Goal: Navigation & Orientation: Find specific page/section

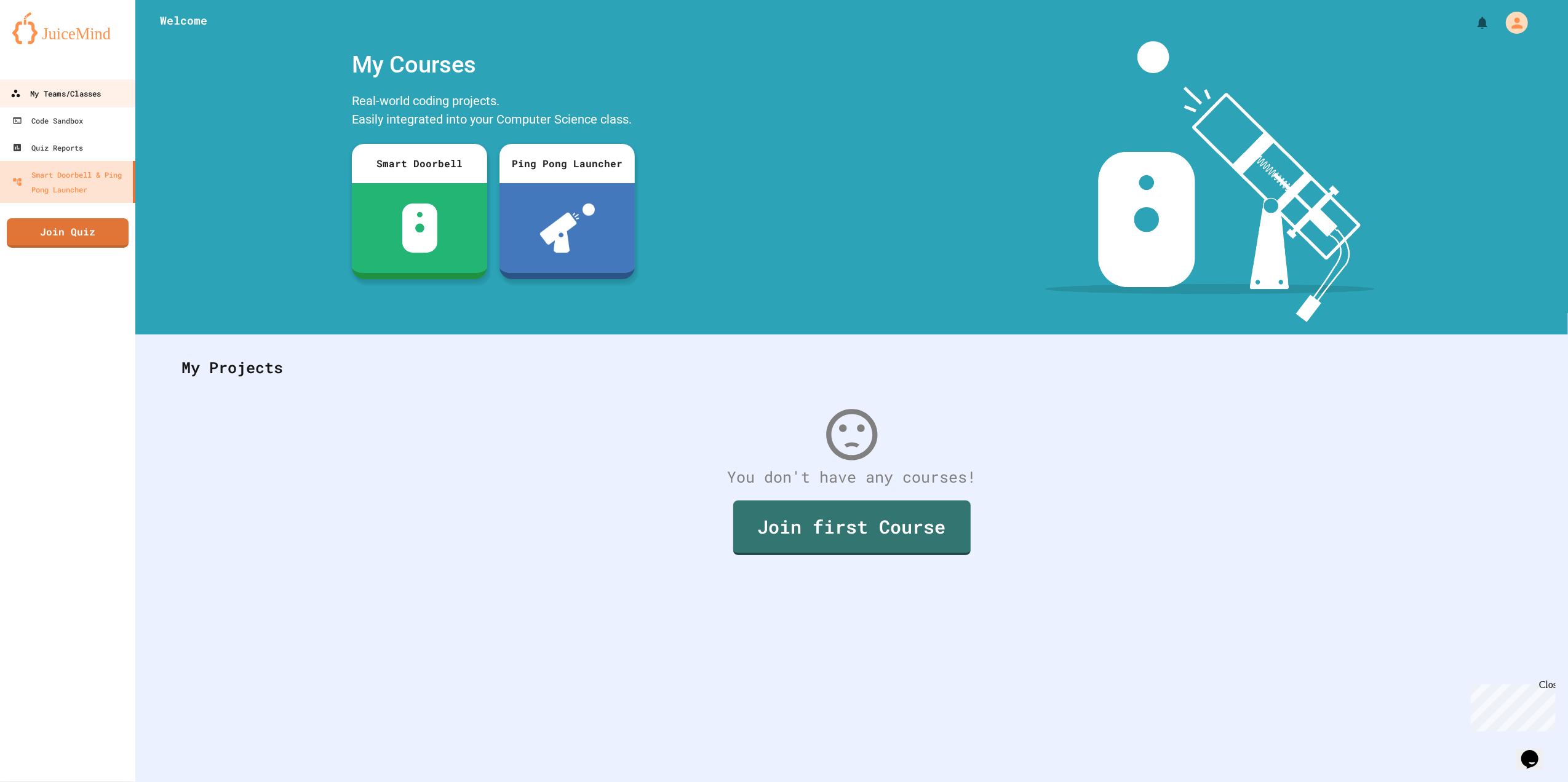
click at [74, 100] on div "My Teams/Classes" at bounding box center [56, 94] width 90 height 15
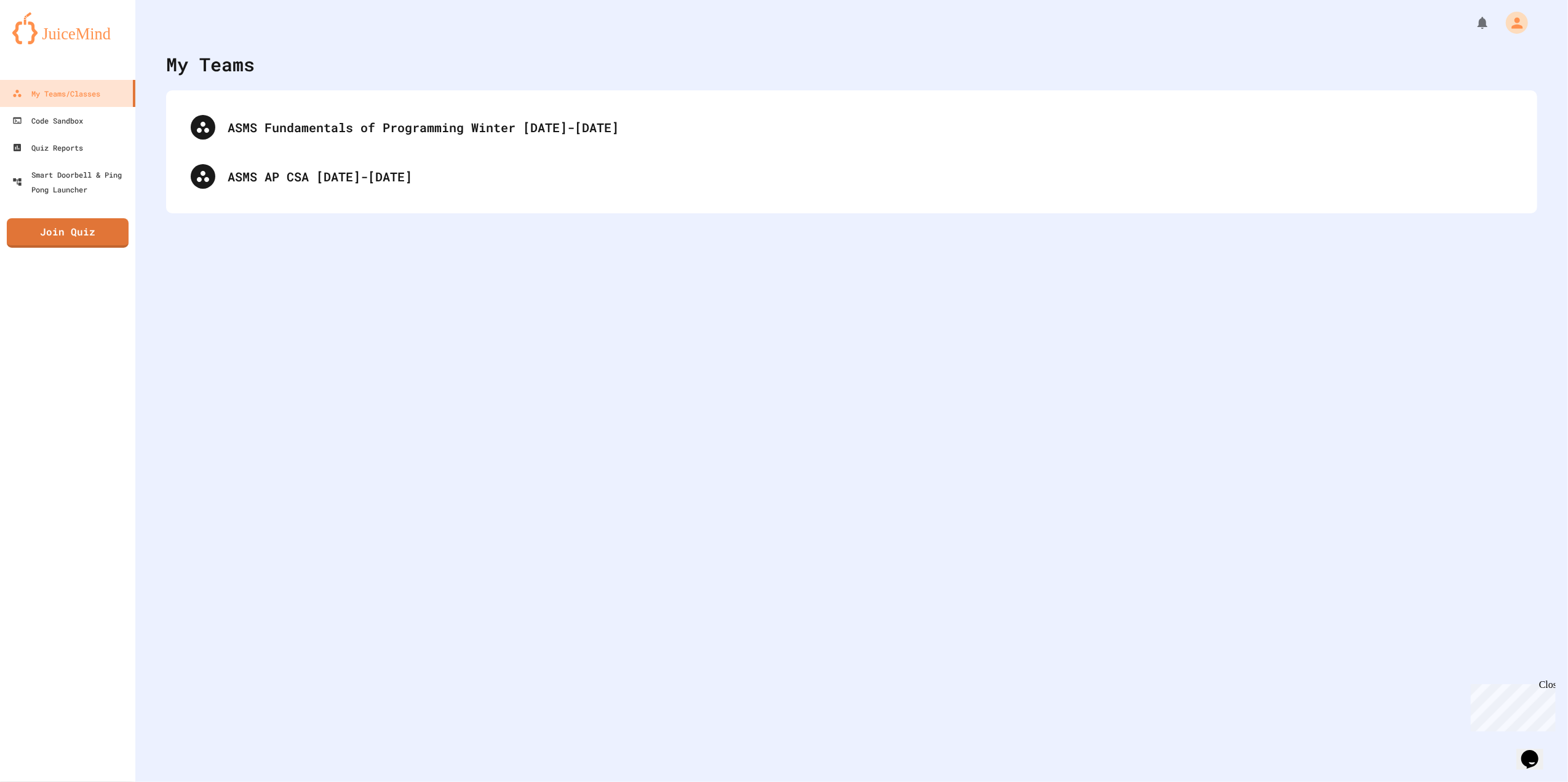
drag, startPoint x: 74, startPoint y: 100, endPoint x: 322, endPoint y: 171, distance: 258.0
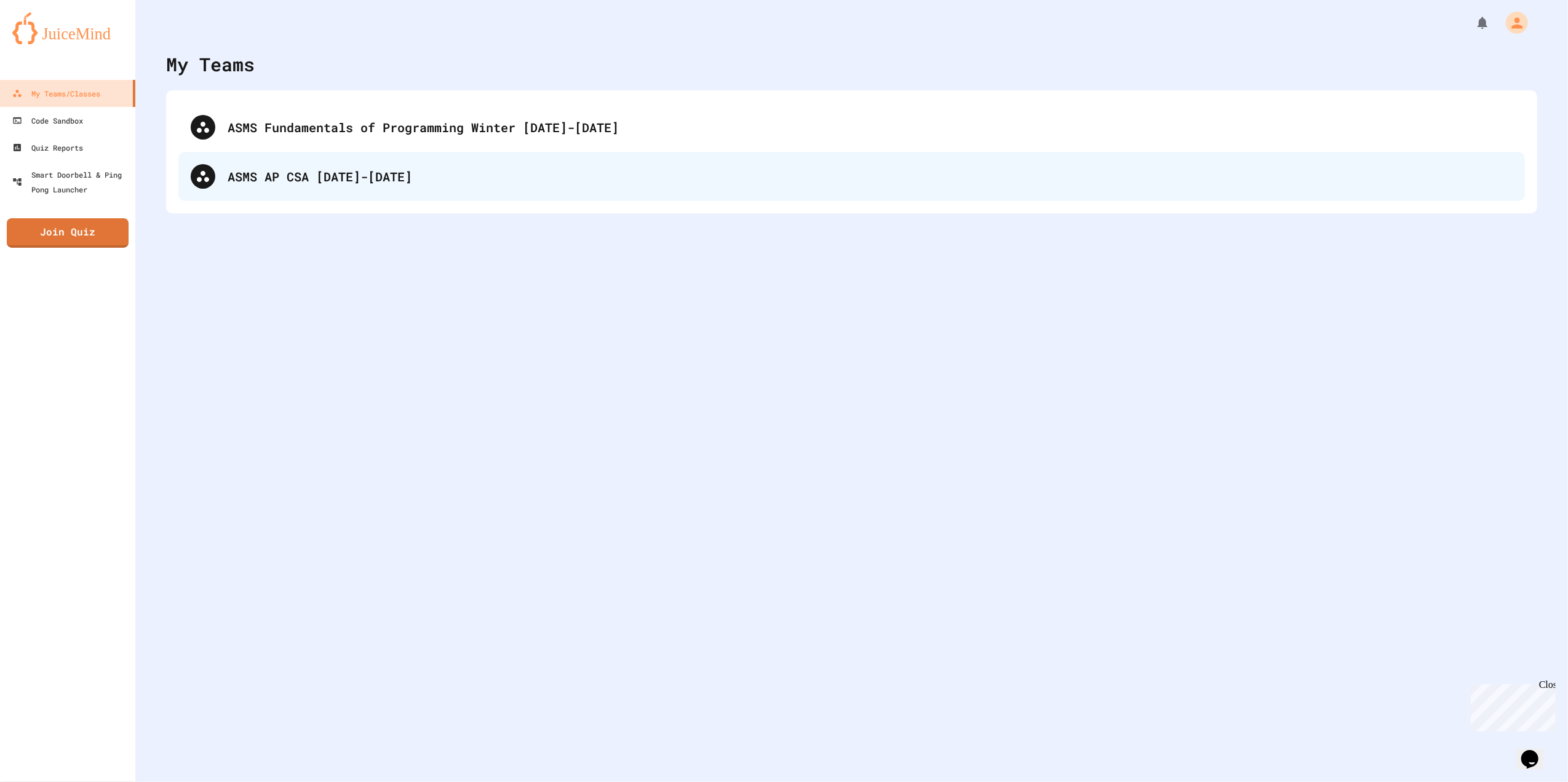
click at [298, 151] on div "ASMS Fundamentals of Programming Winter [DATE]-[DATE] ASMS AP CSA [DATE]-[DATE]" at bounding box center [852, 152] width 1346 height 99
click at [322, 171] on div "ASMS AP CSA [DATE]-[DATE]" at bounding box center [870, 176] width 1285 height 18
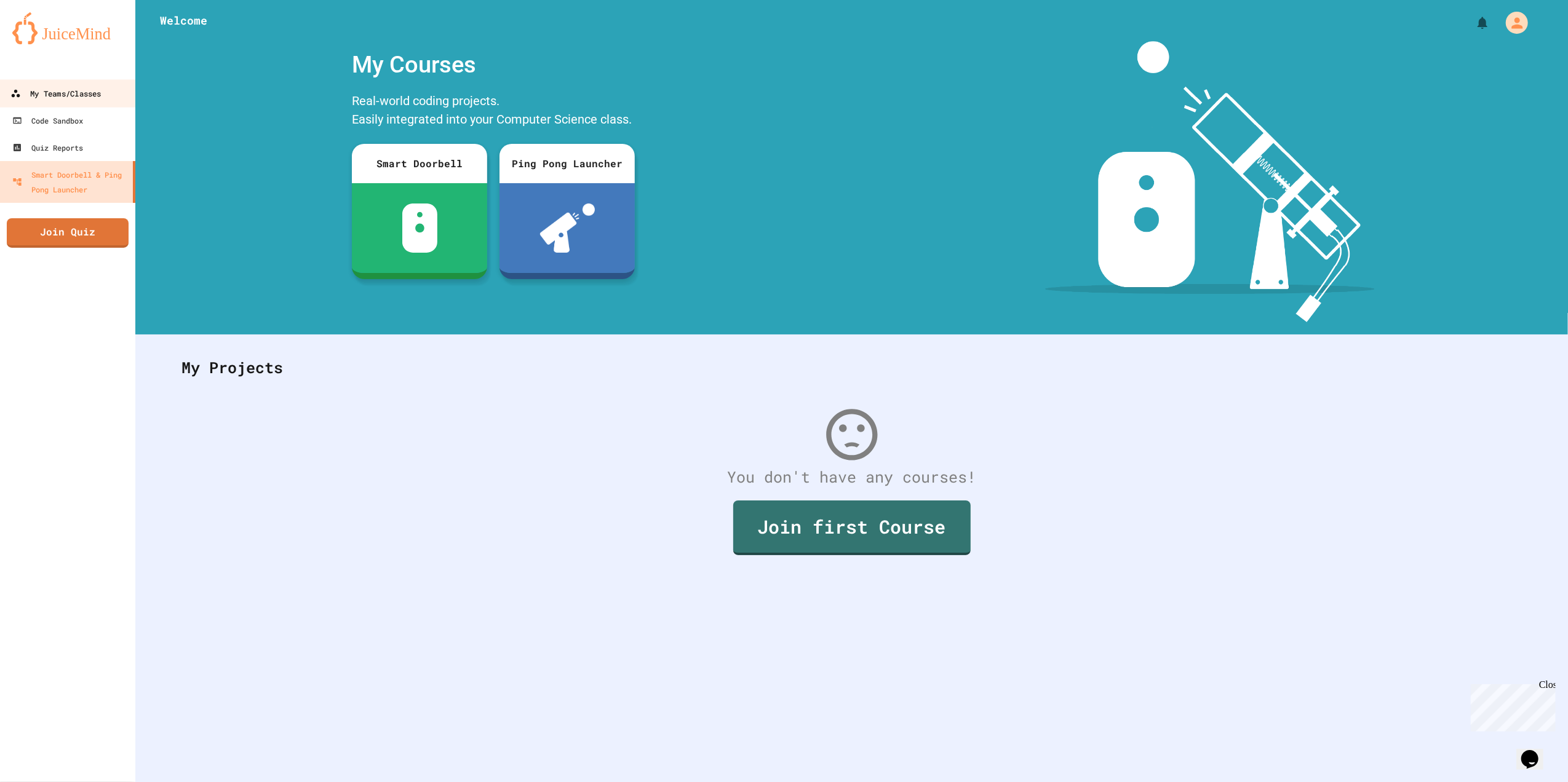
click at [116, 87] on link "My Teams/Classes" at bounding box center [68, 93] width 139 height 28
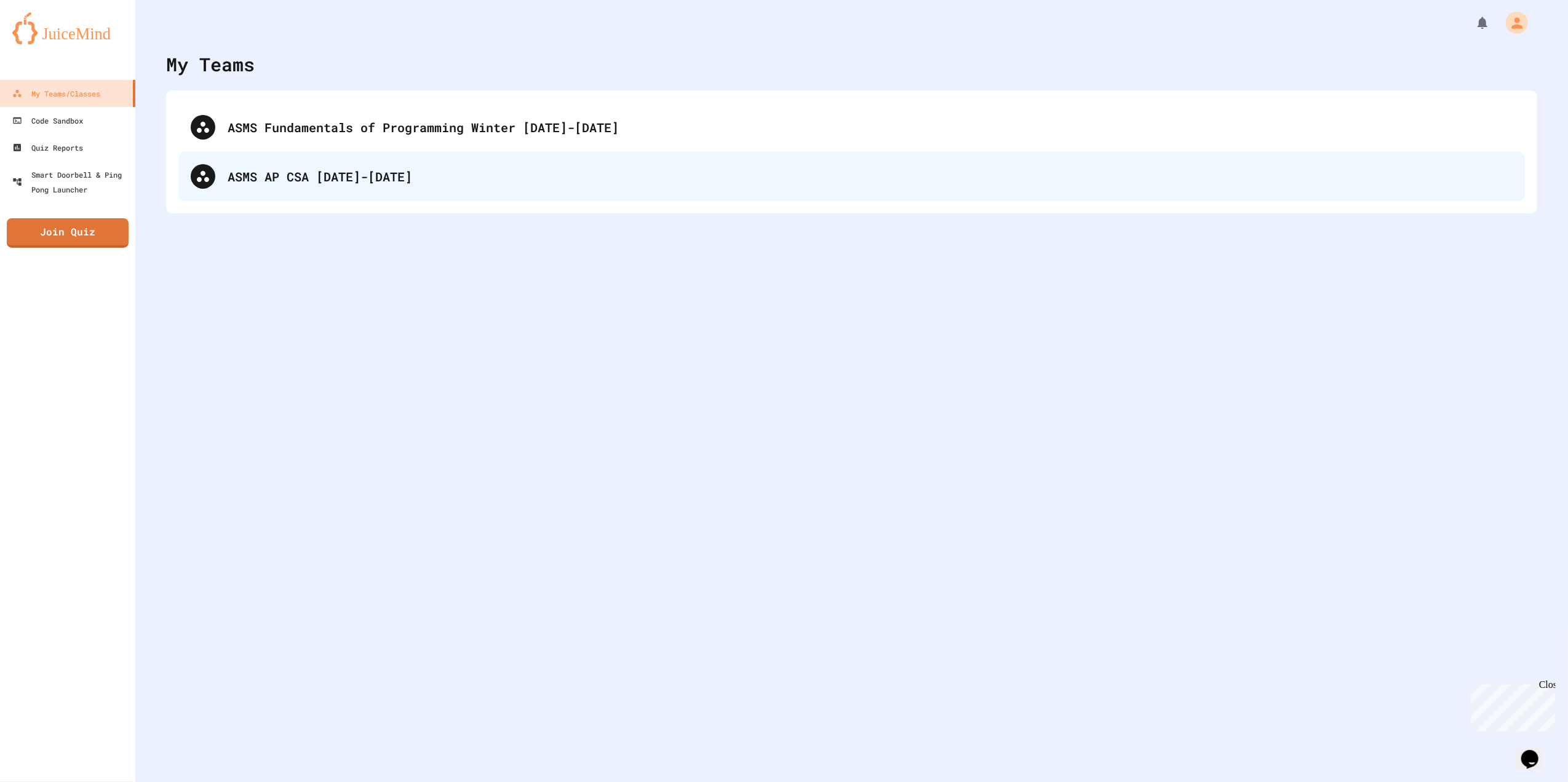
click at [295, 175] on div "ASMS AP CSA [DATE]-[DATE]" at bounding box center [870, 176] width 1285 height 18
